Goal: Navigation & Orientation: Find specific page/section

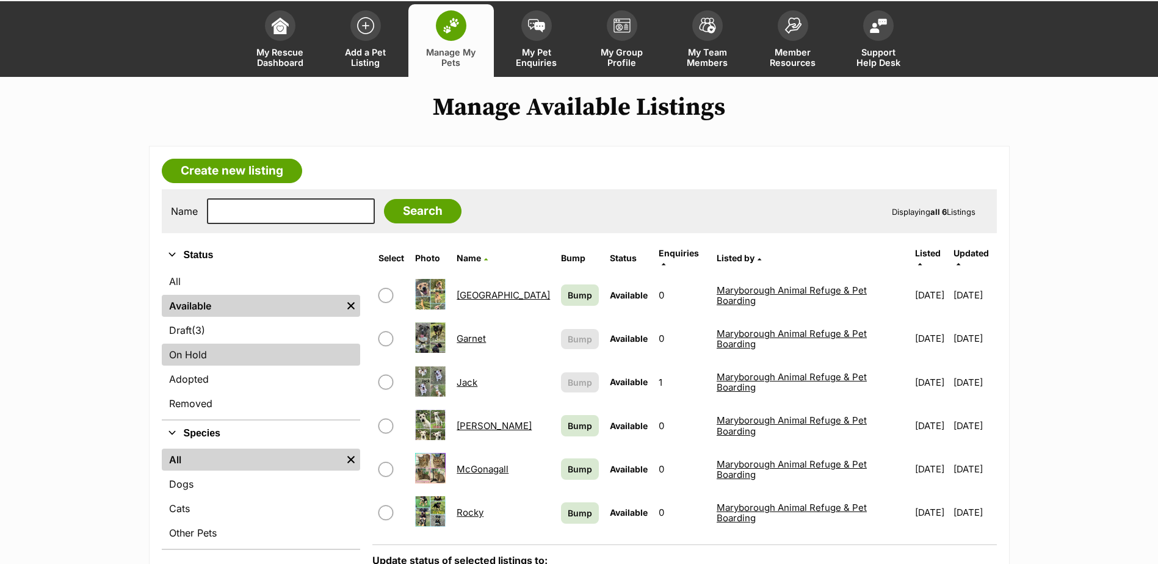
scroll to position [61, 0]
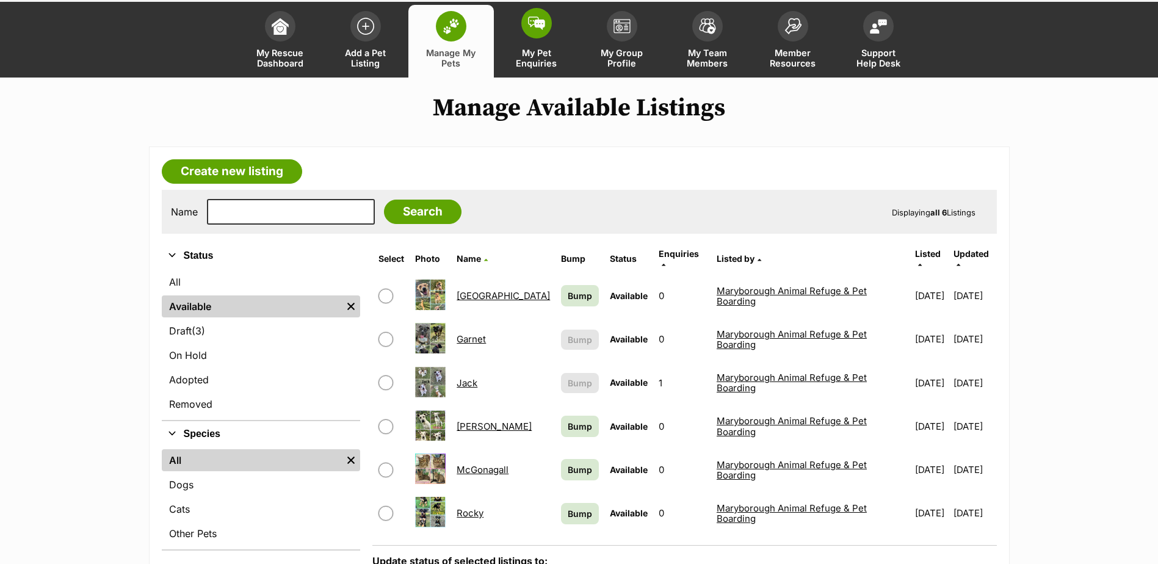
click at [551, 21] on span at bounding box center [536, 23] width 31 height 31
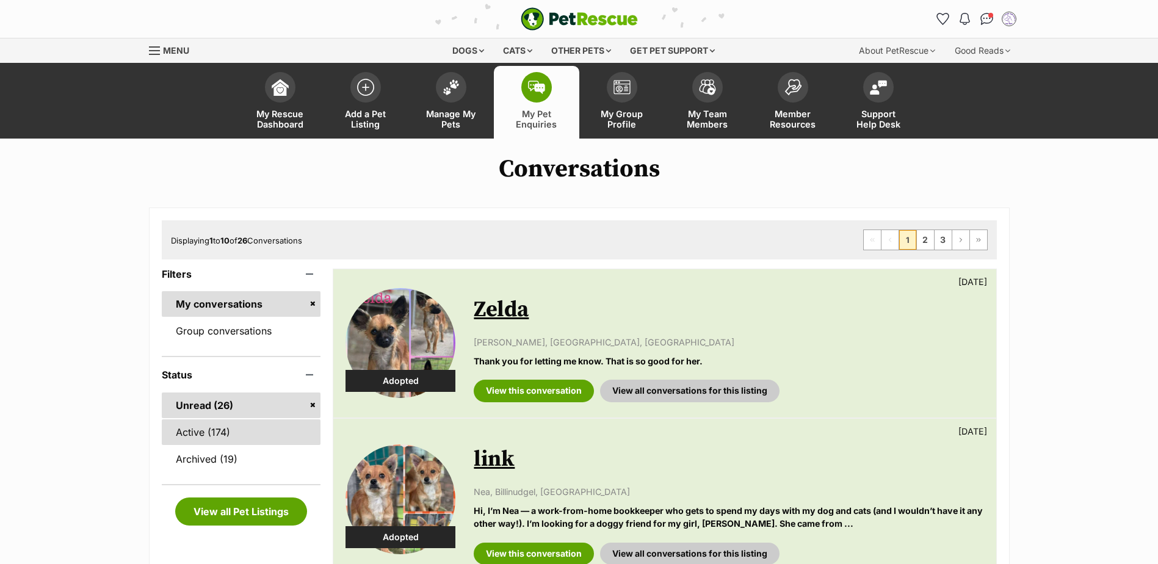
click at [210, 433] on link "Active (174)" at bounding box center [241, 432] width 159 height 26
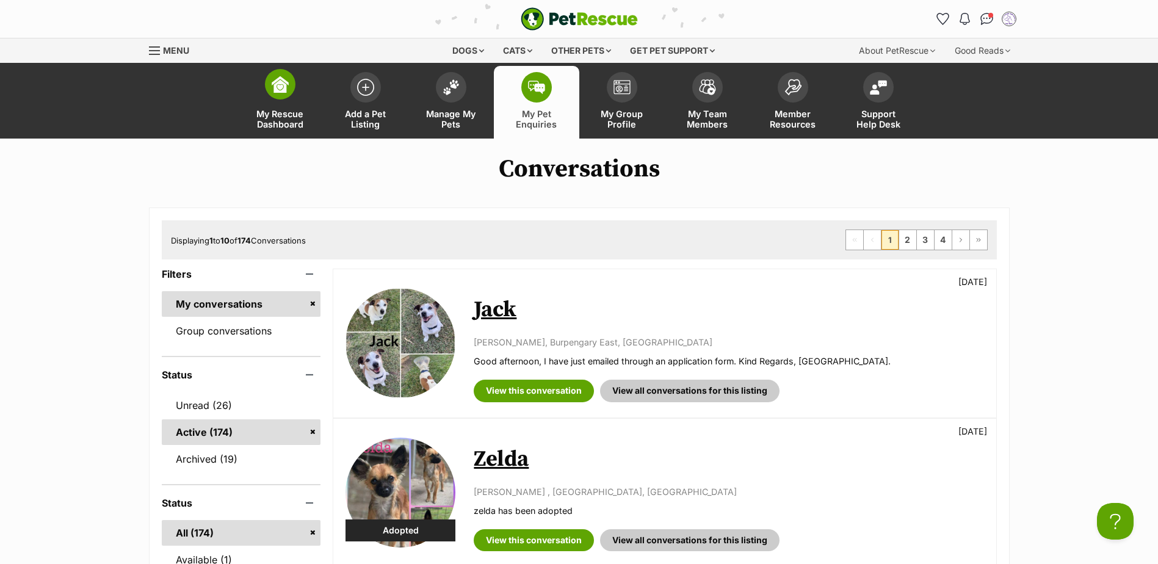
click at [287, 82] on img at bounding box center [280, 84] width 17 height 17
